Goal: Transaction & Acquisition: Purchase product/service

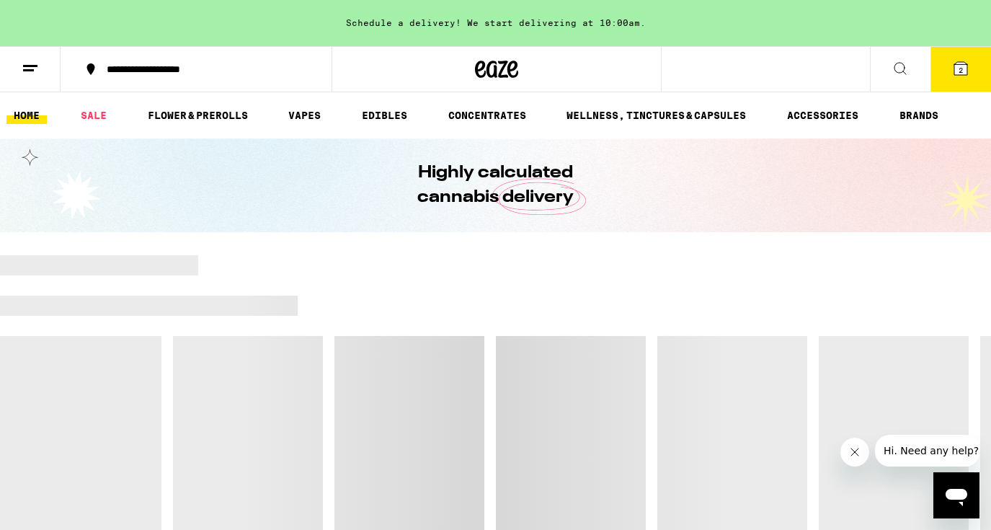
click at [959, 67] on span "2" at bounding box center [960, 70] width 4 height 9
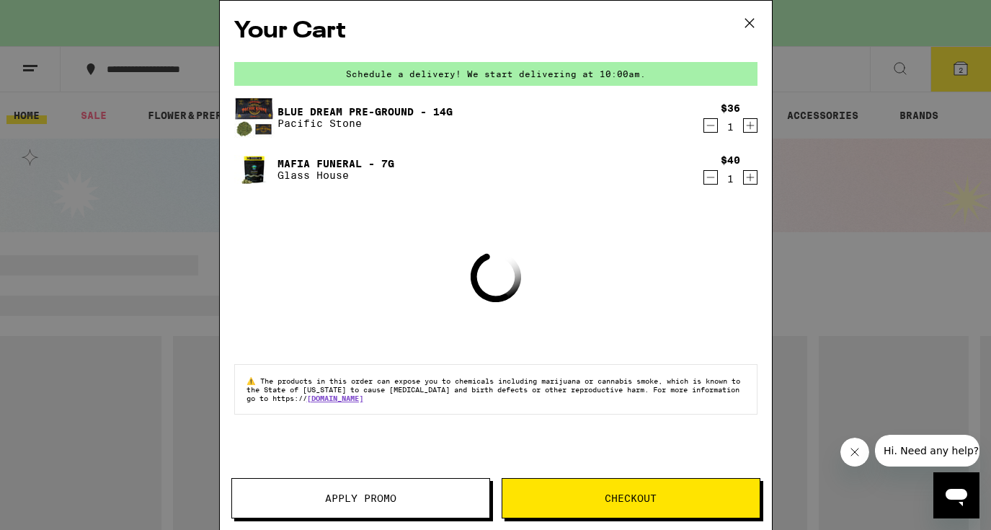
click at [708, 125] on icon "Decrement" at bounding box center [710, 125] width 8 height 0
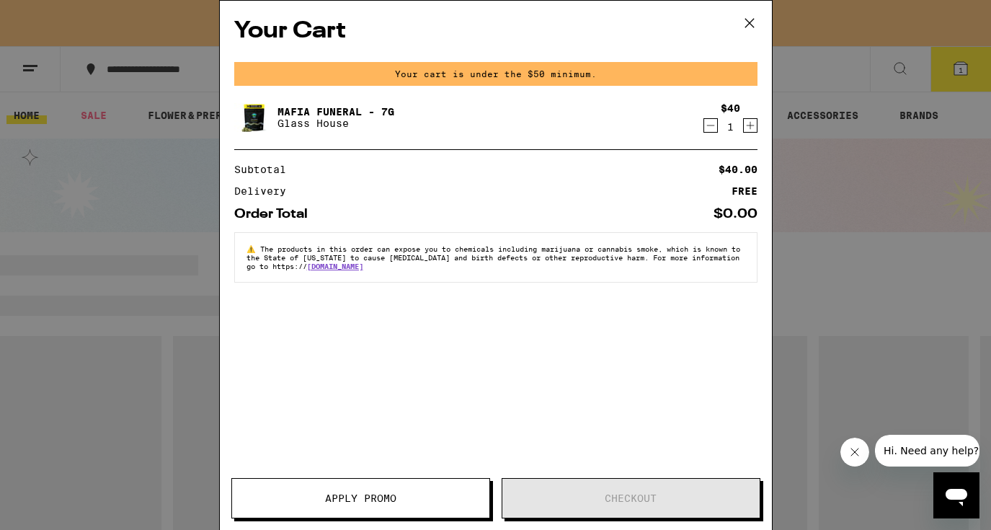
click at [713, 121] on icon "Decrement" at bounding box center [710, 125] width 13 height 17
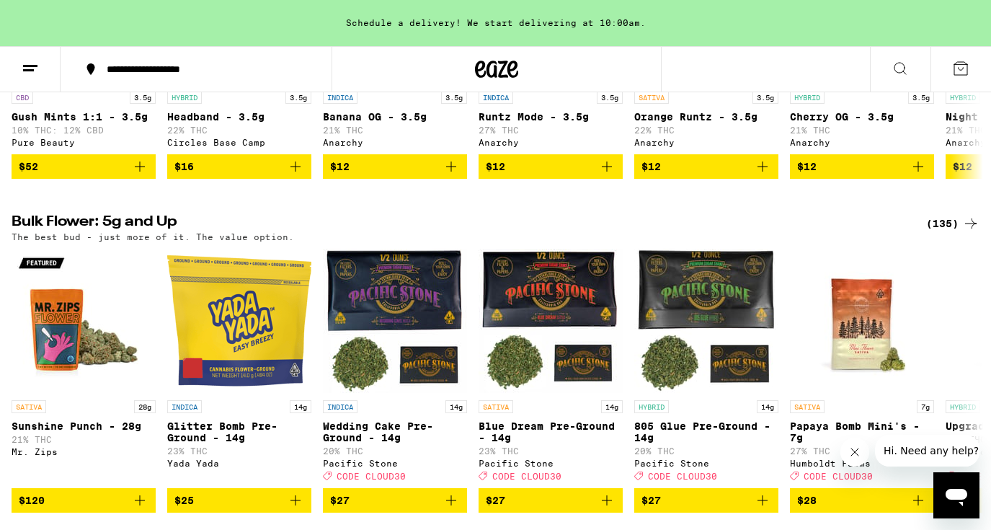
scroll to position [1679, 0]
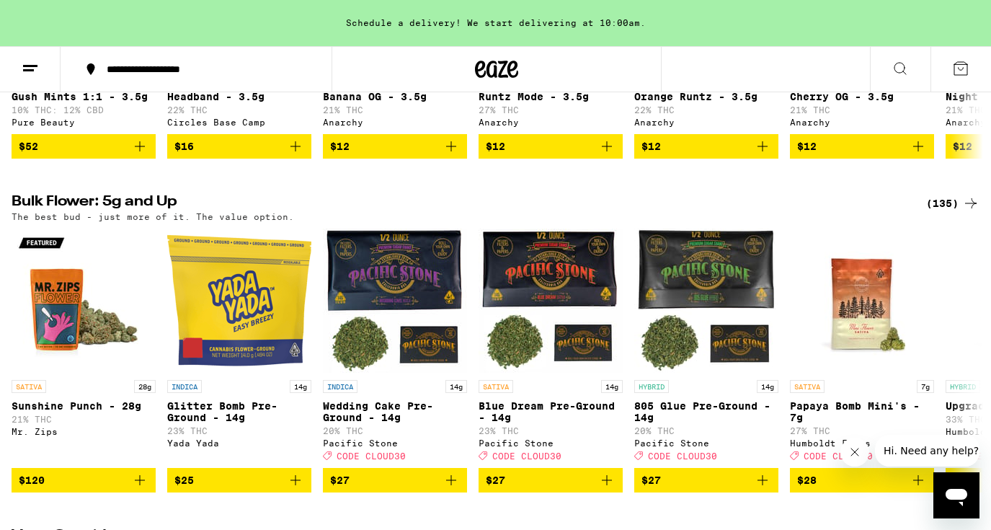
click at [953, 212] on div "(135)" at bounding box center [952, 203] width 53 height 17
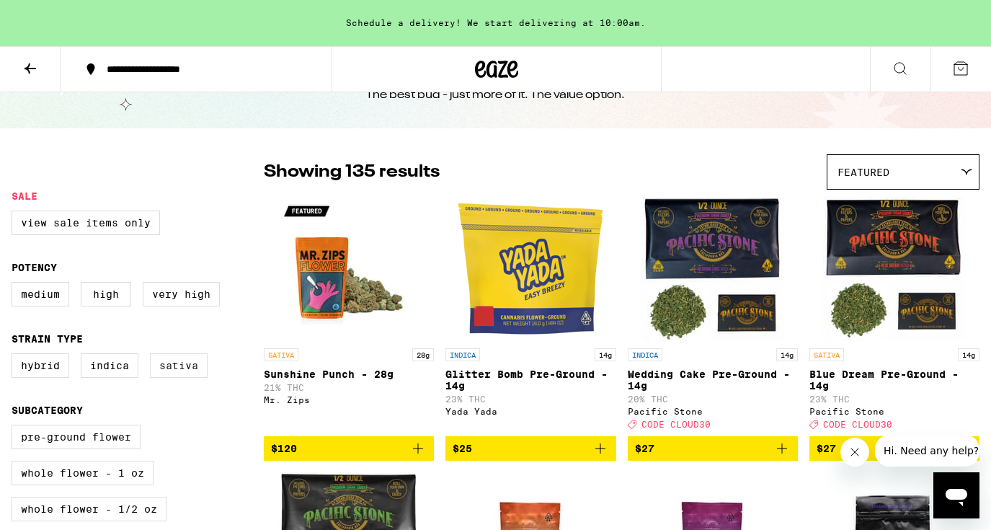
scroll to position [65, 0]
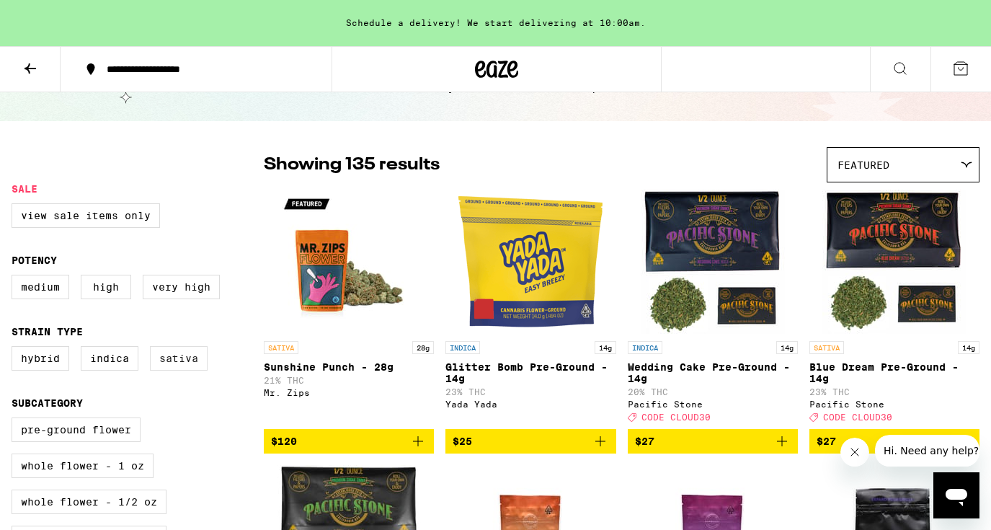
click at [184, 370] on label "Sativa" at bounding box center [179, 358] width 58 height 25
click at [15, 349] on input "Sativa" at bounding box center [14, 348] width 1 height 1
checkbox input "true"
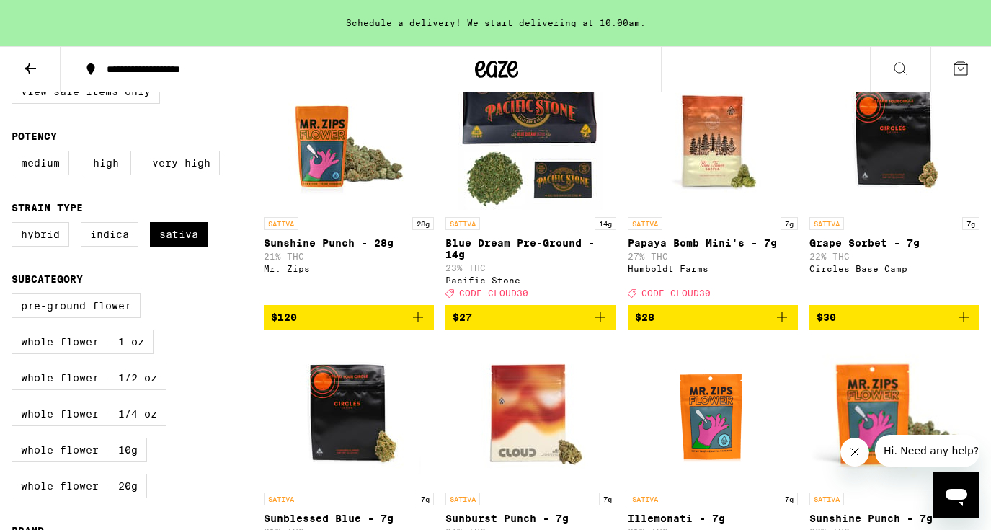
scroll to position [193, 0]
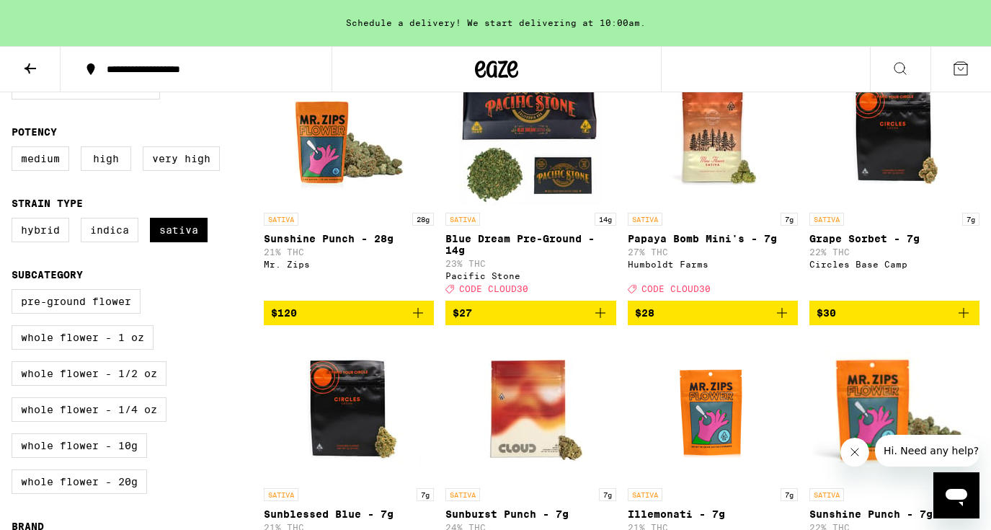
click at [595, 321] on icon "Add to bag" at bounding box center [600, 312] width 17 height 17
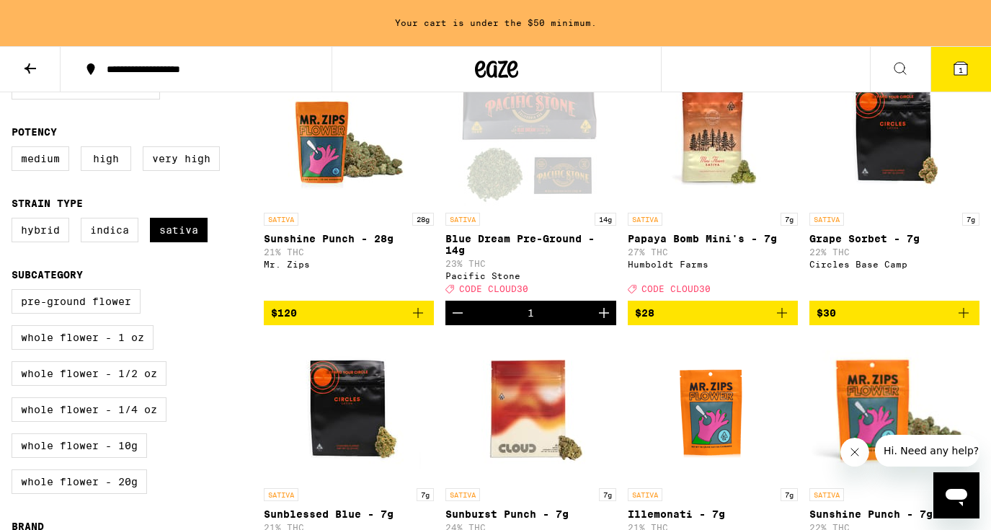
click at [780, 320] on icon "Add to bag" at bounding box center [781, 312] width 17 height 17
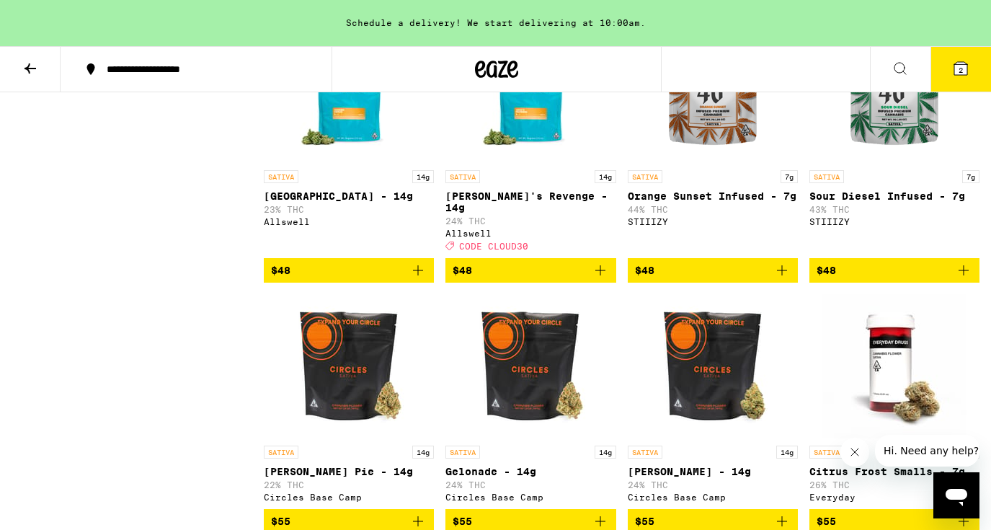
scroll to position [1287, 0]
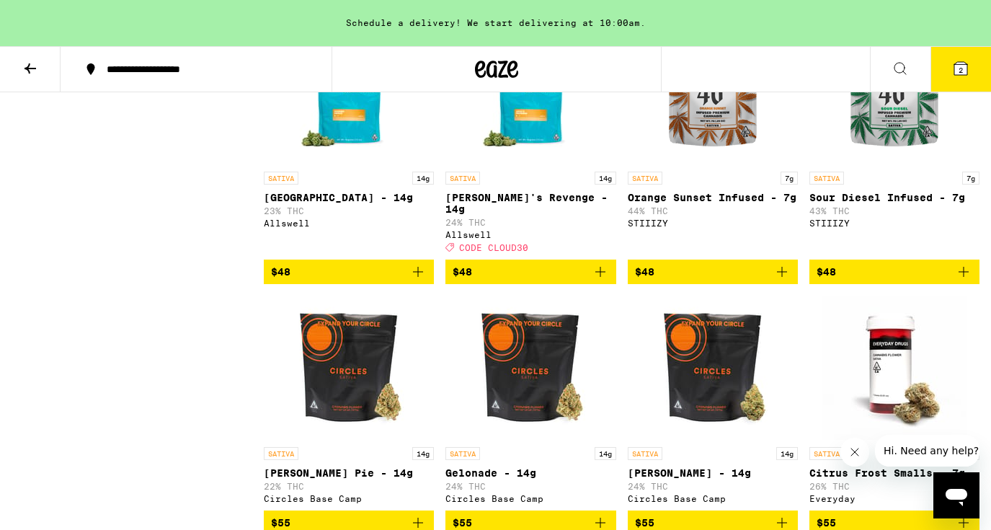
click at [499, 280] on span "$48" at bounding box center [531, 271] width 156 height 17
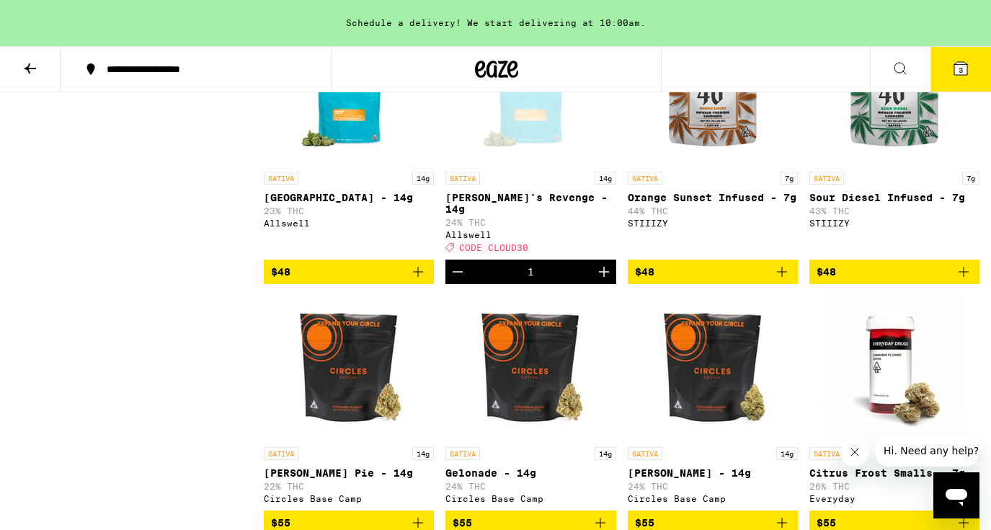
scroll to position [1261, 0]
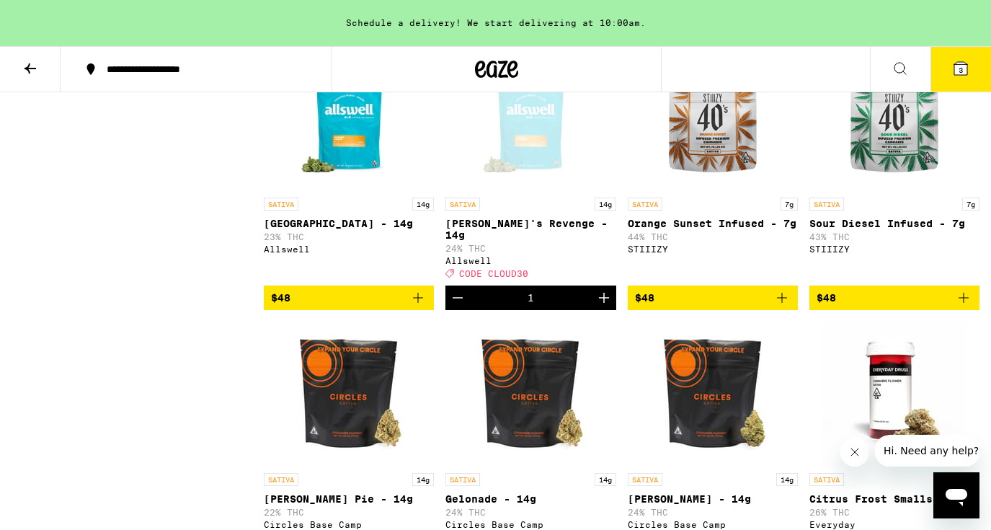
click at [947, 97] on img "Open page for Sour Diesel Infused - 7g from STIIIZY" at bounding box center [894, 118] width 144 height 144
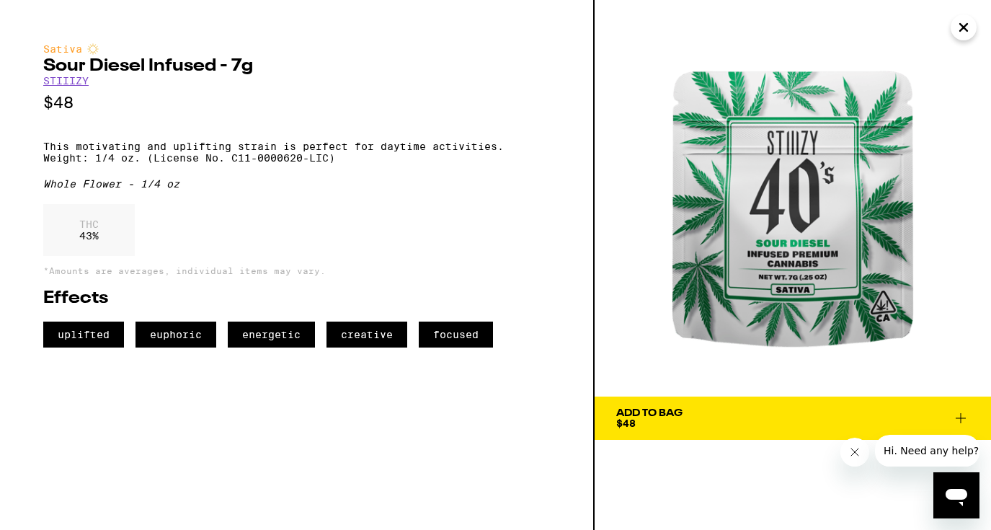
click at [967, 22] on icon "Close" at bounding box center [963, 28] width 17 height 22
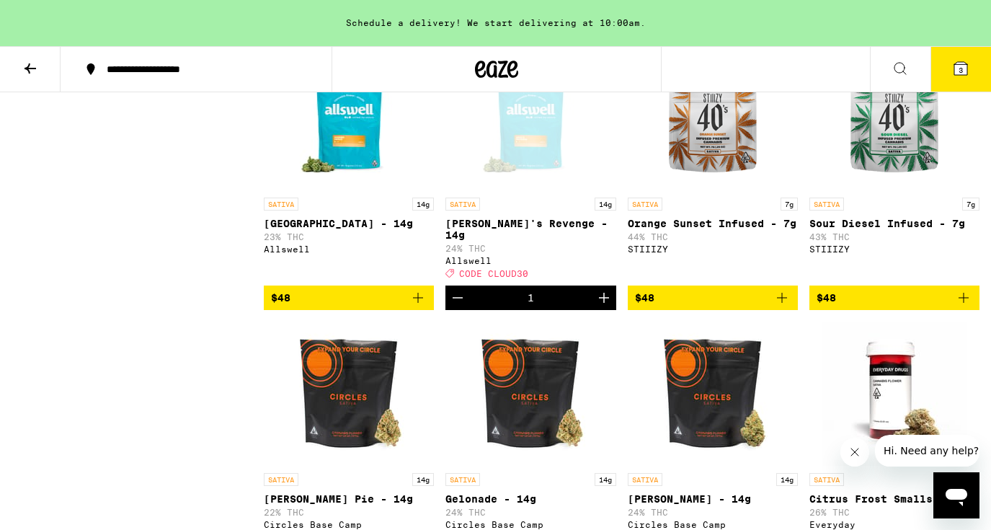
click at [958, 74] on icon at bounding box center [960, 68] width 13 height 13
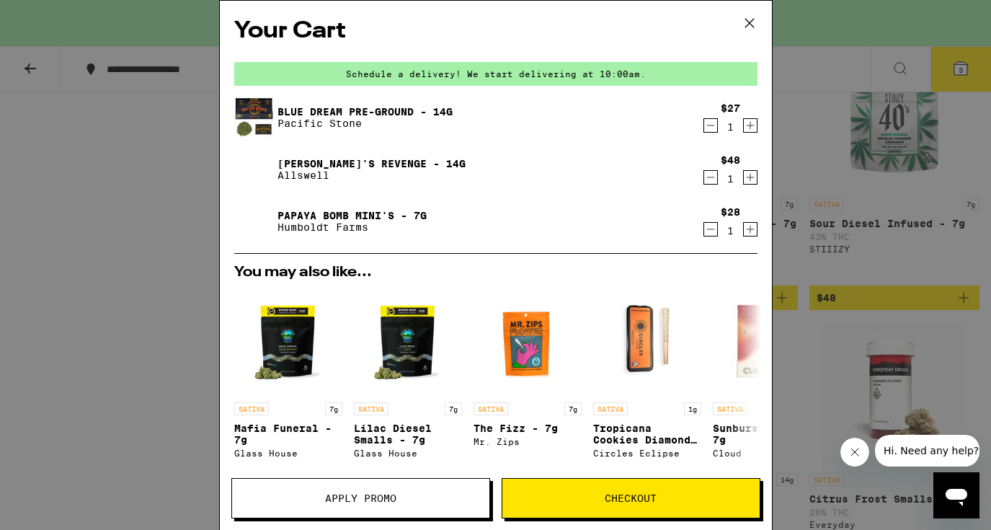
click at [750, 24] on icon at bounding box center [748, 23] width 9 height 9
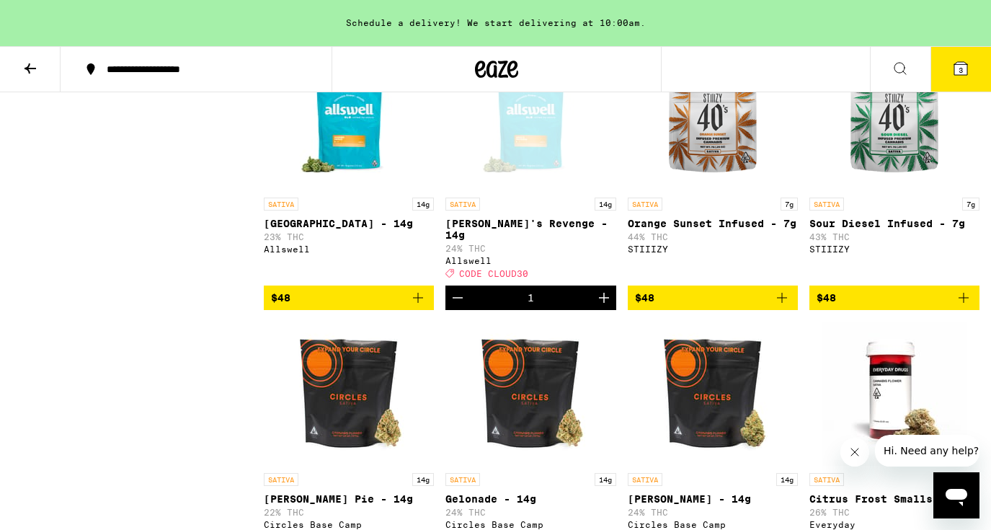
click at [963, 66] on span "3" at bounding box center [960, 70] width 4 height 9
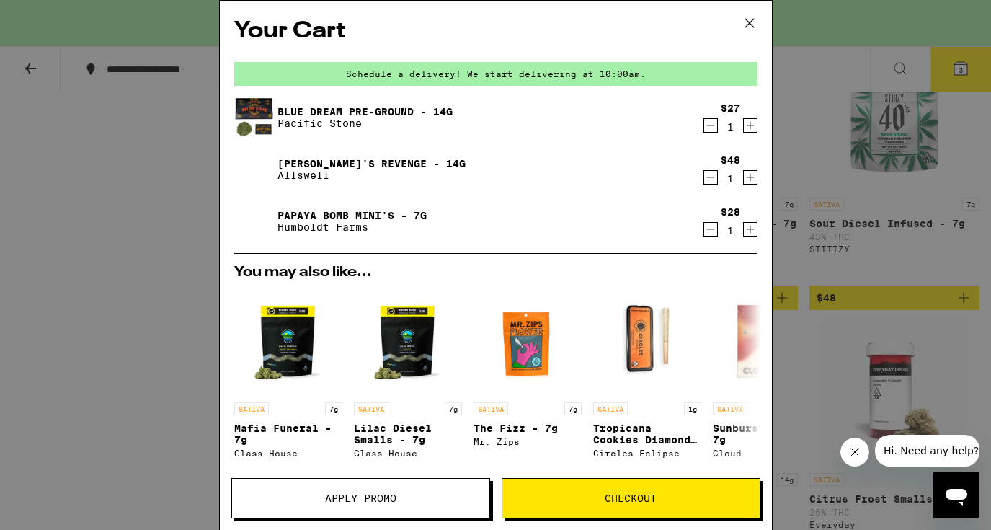
click at [277, 499] on span "Apply Promo" at bounding box center [360, 498] width 257 height 10
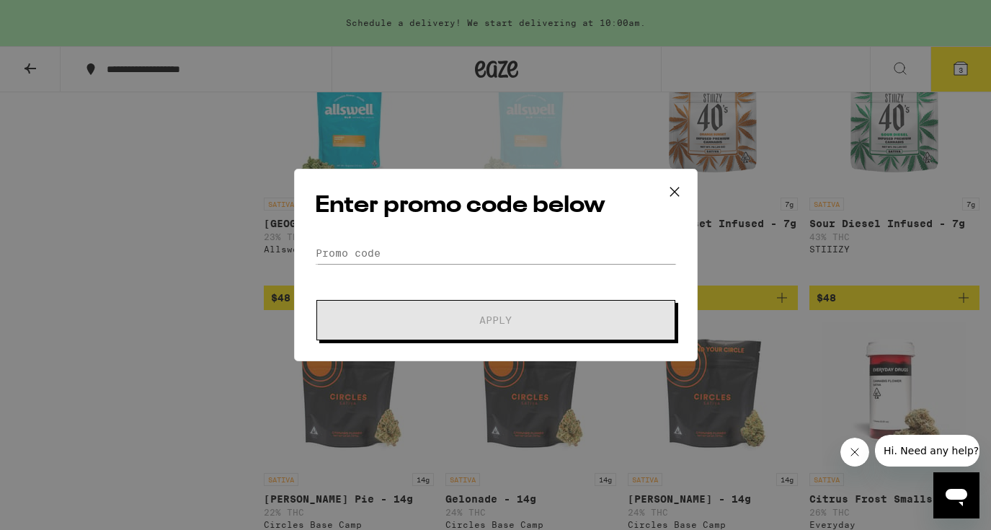
click at [366, 239] on div "Enter promo code below Promo Code Apply" at bounding box center [496, 265] width 404 height 192
click at [361, 259] on input "Promo Code" at bounding box center [496, 253] width 362 height 22
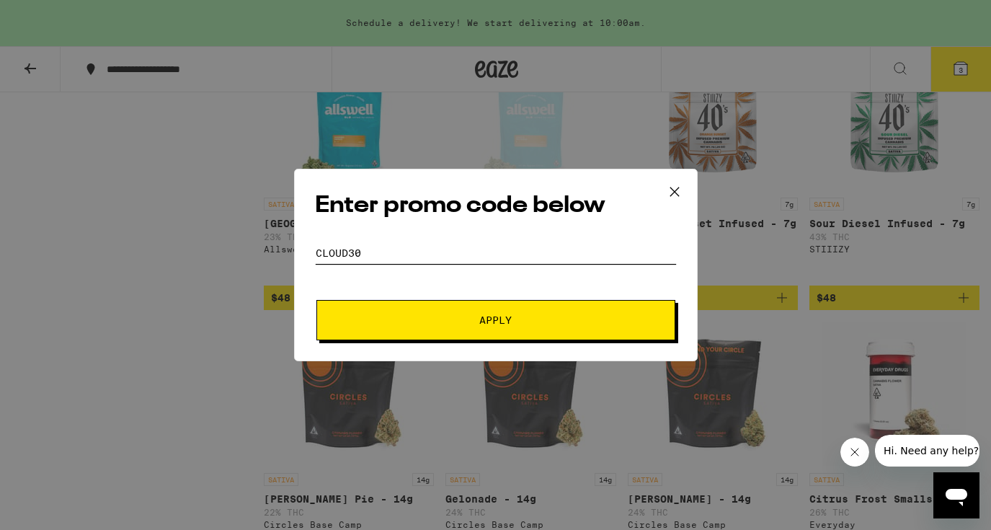
type input "cloud30"
click at [471, 325] on button "Apply" at bounding box center [495, 320] width 359 height 40
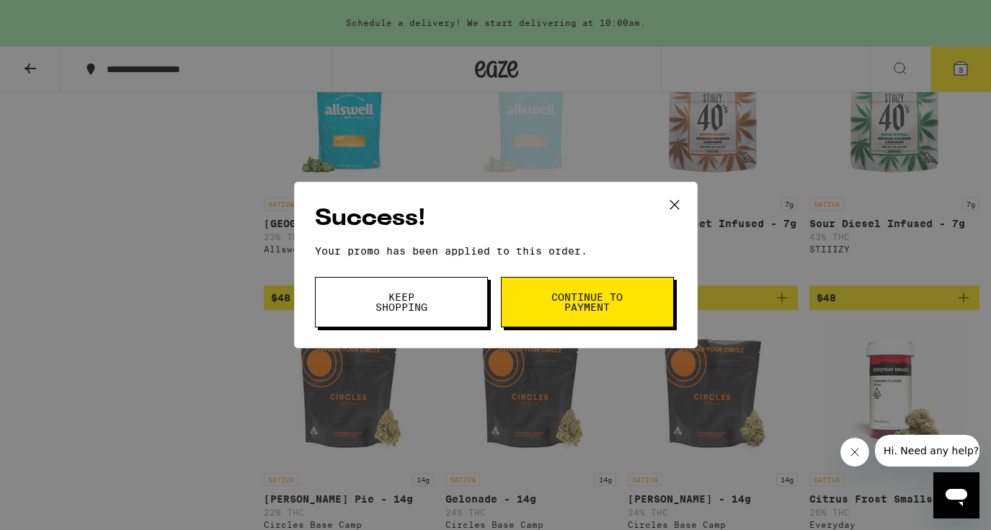
click at [396, 312] on span "Keep Shopping" at bounding box center [402, 302] width 74 height 20
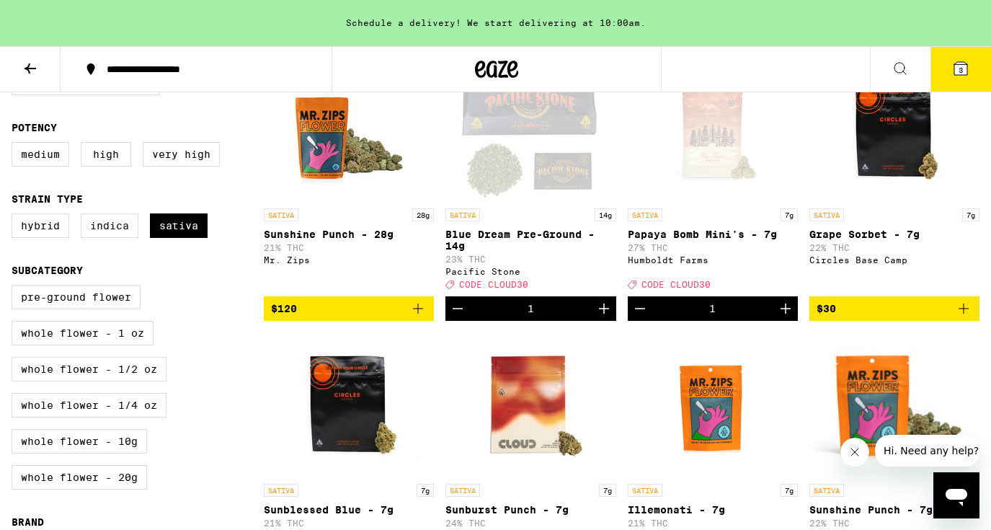
scroll to position [202, 0]
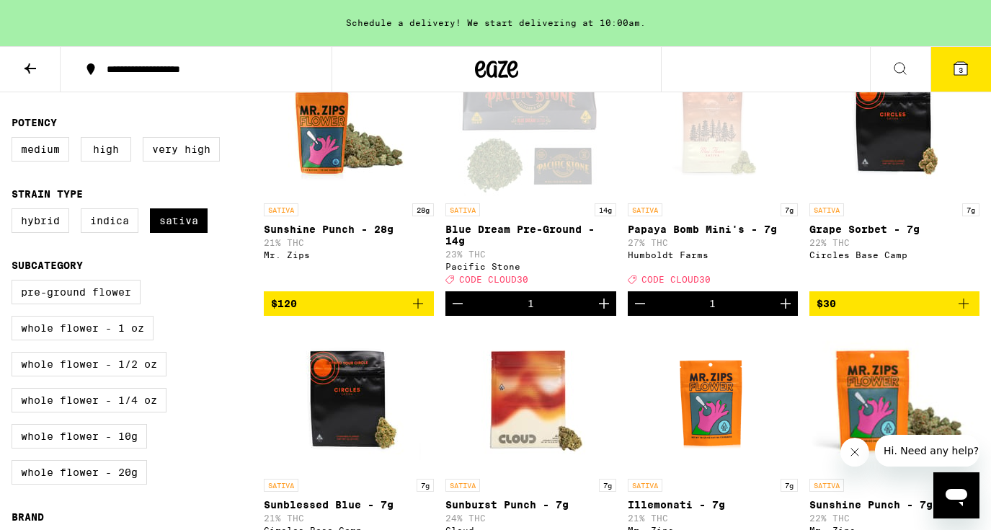
click at [893, 312] on span "$30" at bounding box center [894, 303] width 156 height 17
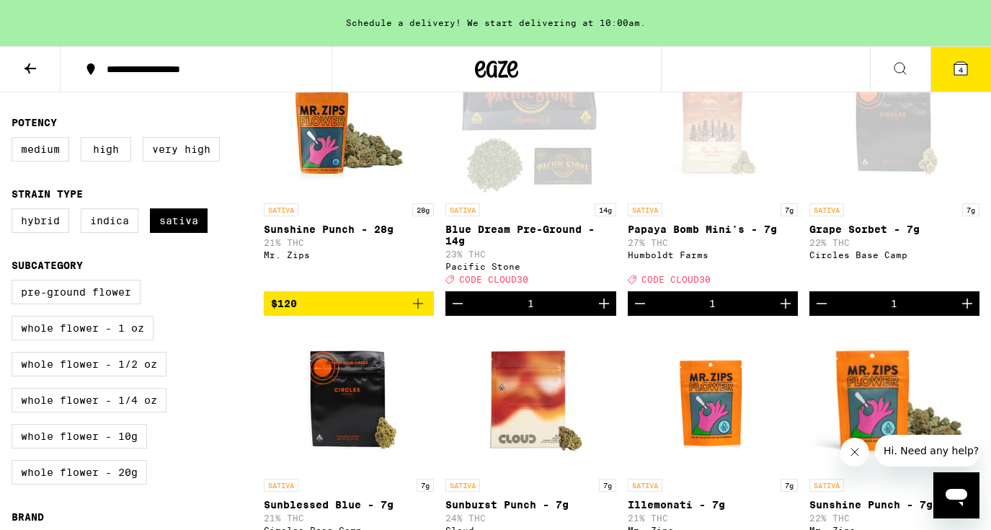
click at [951, 79] on button "4" at bounding box center [960, 69] width 61 height 45
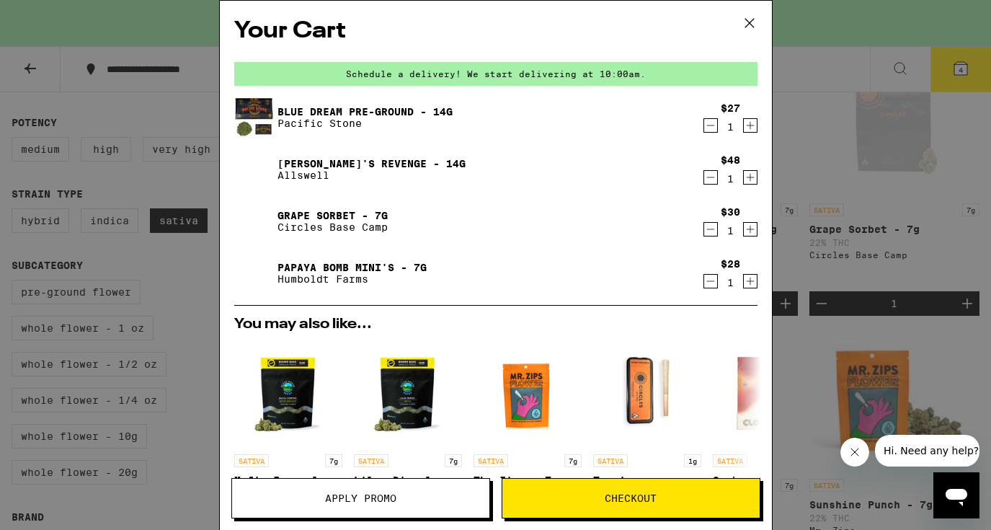
click at [711, 130] on icon "Decrement" at bounding box center [710, 125] width 13 height 17
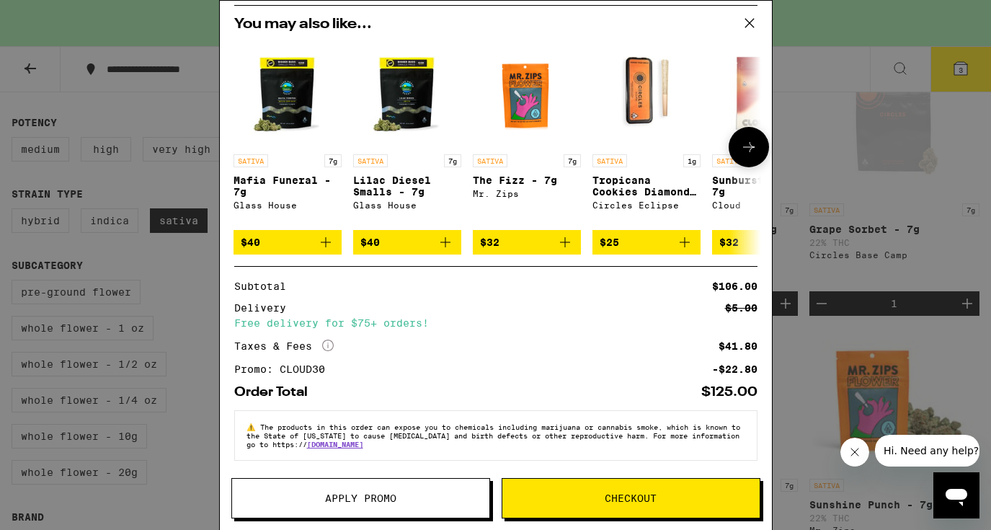
scroll to position [259, 0]
click at [596, 501] on span "Checkout" at bounding box center [630, 498] width 257 height 10
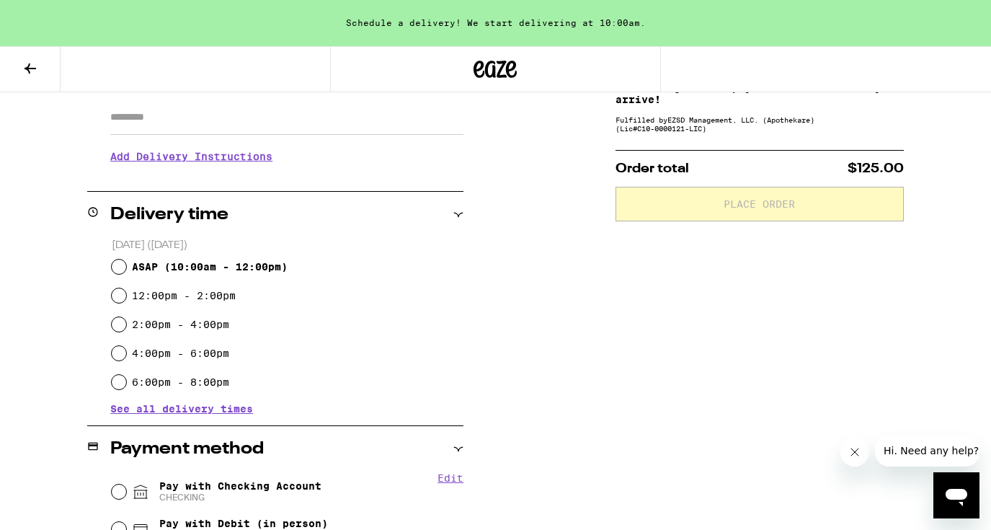
scroll to position [259, 0]
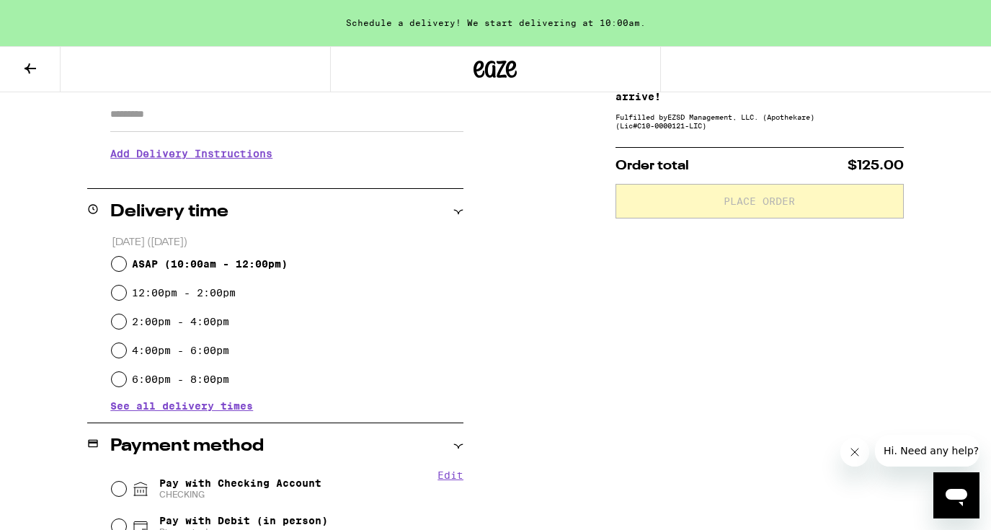
click at [121, 264] on input "ASAP ( 10:00am - 12:00pm )" at bounding box center [119, 264] width 14 height 14
radio input "true"
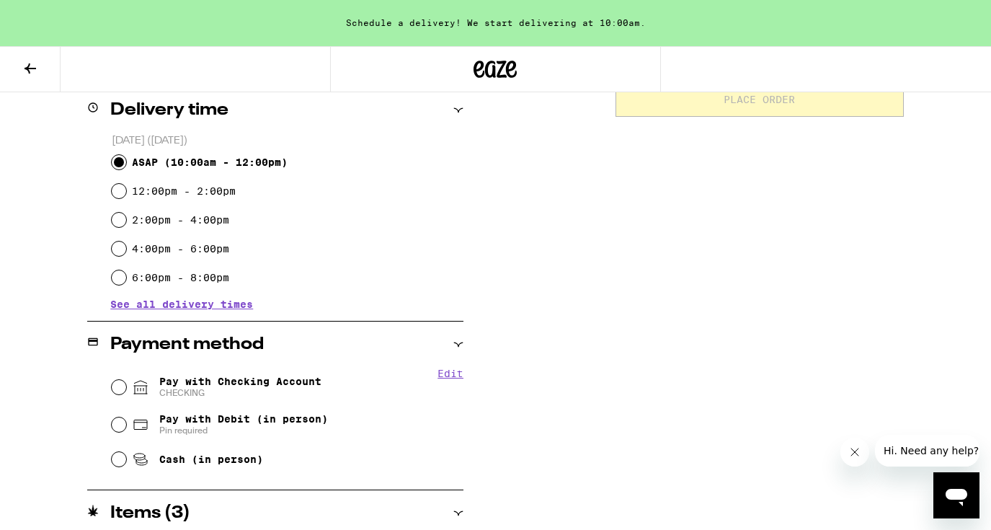
scroll to position [373, 0]
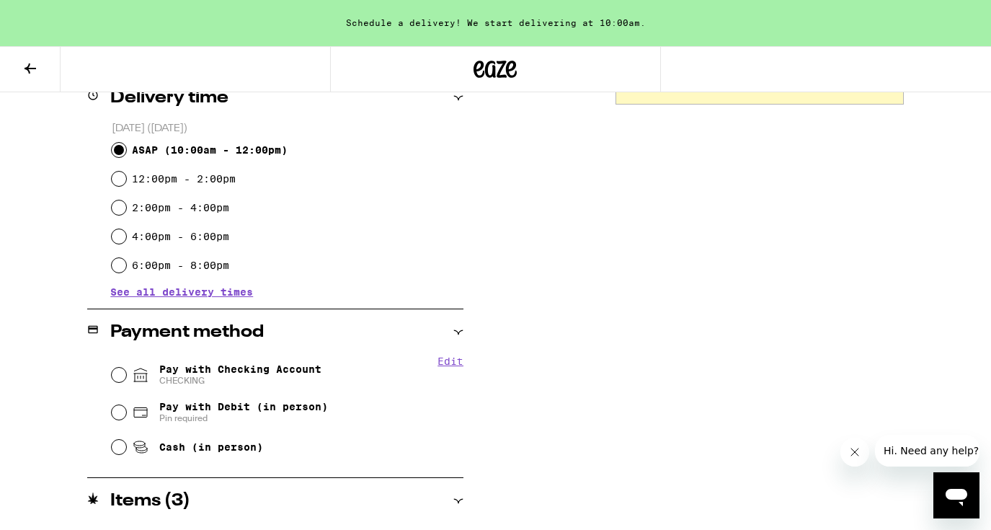
click at [119, 375] on input "Pay with Checking Account CHECKING" at bounding box center [119, 375] width 14 height 14
radio input "true"
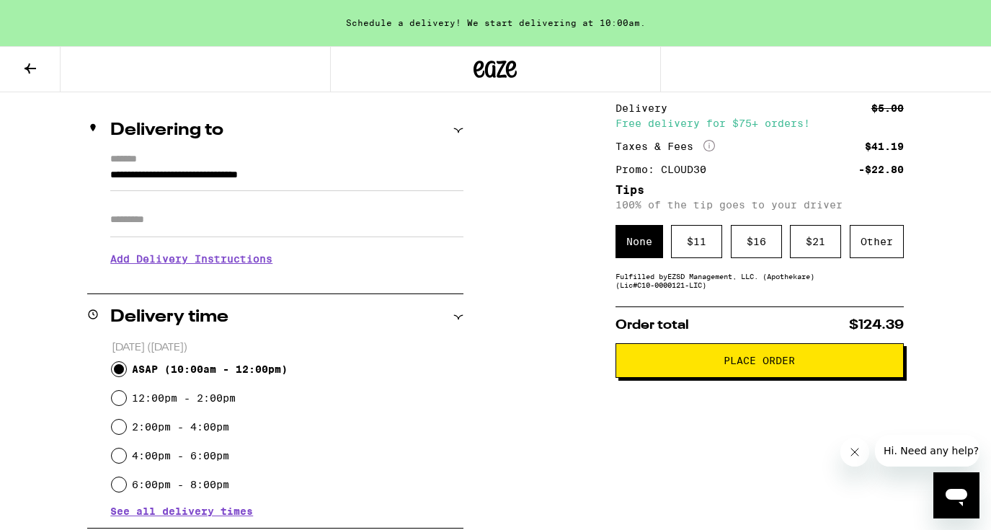
scroll to position [152, 0]
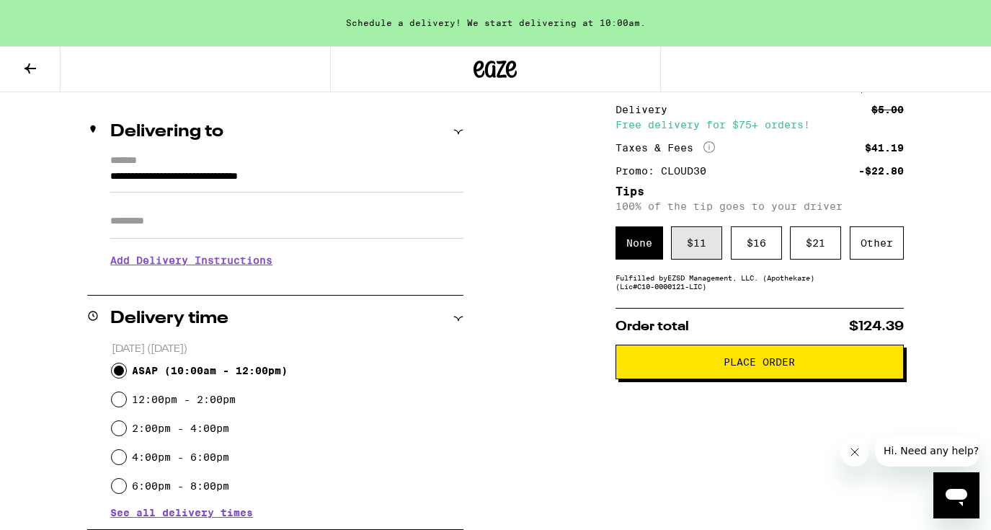
click at [698, 249] on div "$ 11" at bounding box center [696, 242] width 51 height 33
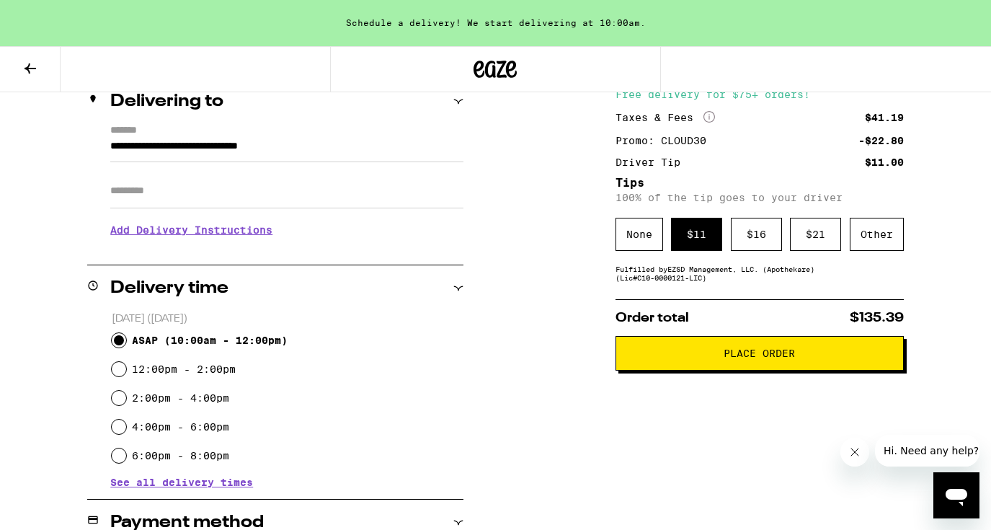
scroll to position [202, 0]
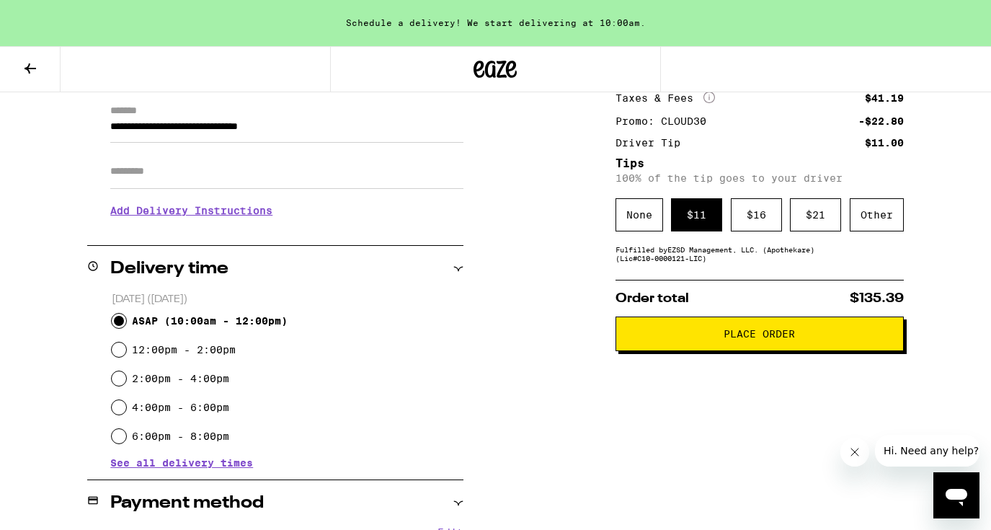
click at [734, 347] on button "Place Order" at bounding box center [759, 333] width 288 height 35
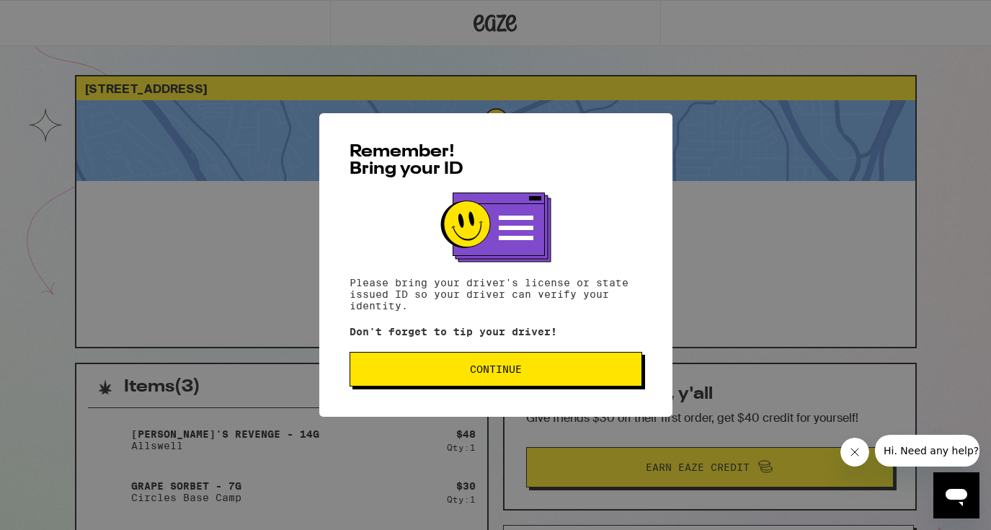
click at [493, 379] on button "Continue" at bounding box center [496, 369] width 293 height 35
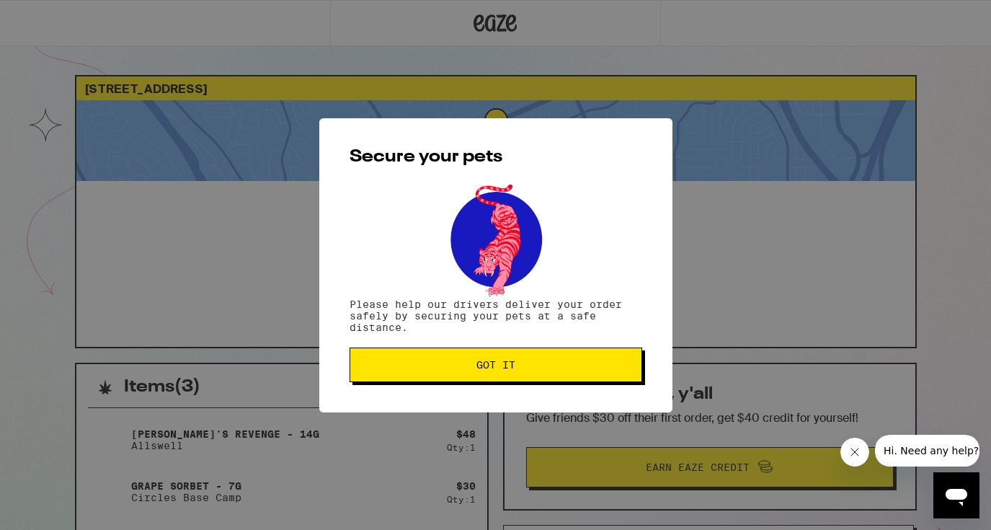
click at [493, 379] on button "Got it" at bounding box center [496, 364] width 293 height 35
